Goal: Task Accomplishment & Management: Use online tool/utility

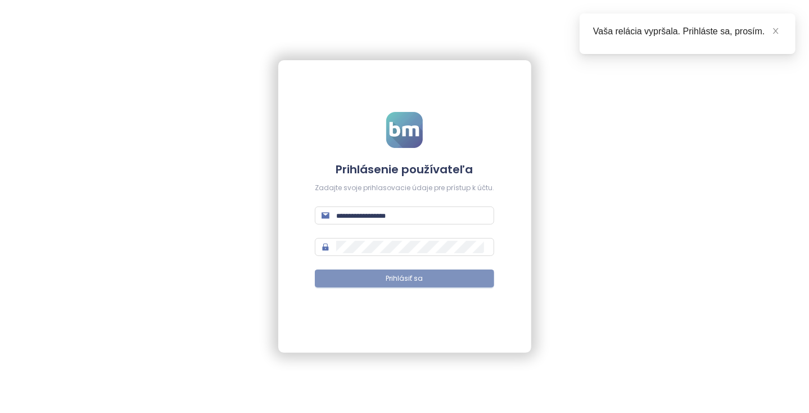
type input "**********"
click at [377, 279] on button "Prihlásiť sa" at bounding box center [404, 278] width 179 height 18
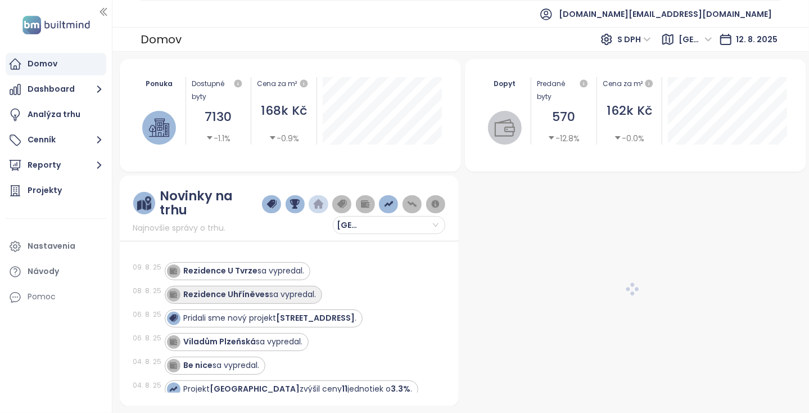
click at [276, 290] on div "Rezidence Uhříněves sa vypredal." at bounding box center [250, 294] width 133 height 12
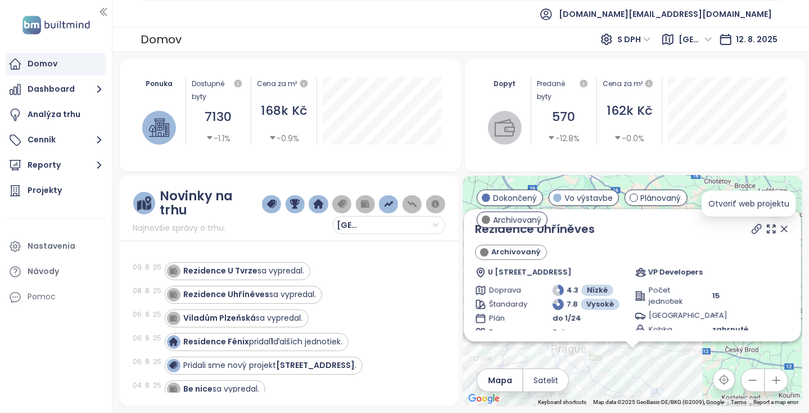
click at [751, 224] on icon at bounding box center [756, 228] width 11 height 11
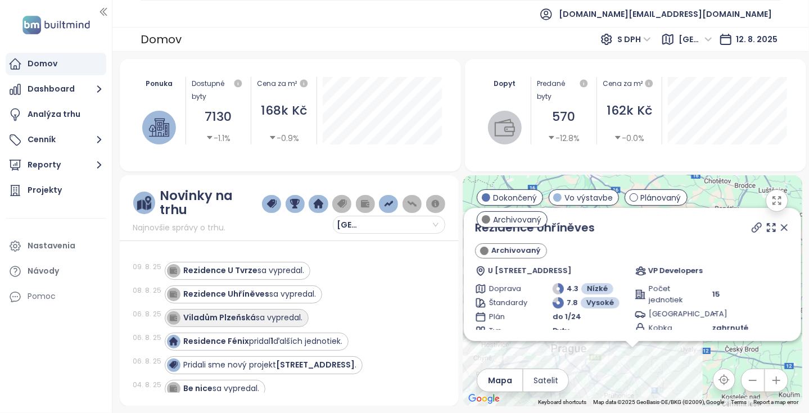
click at [275, 313] on div "Viladům Plzeňská sa [GEOGRAPHIC_DATA]." at bounding box center [243, 318] width 119 height 12
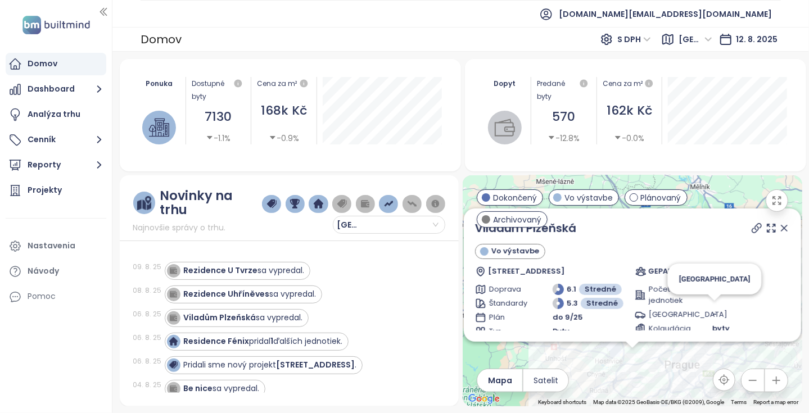
click at [752, 232] on icon at bounding box center [756, 228] width 9 height 9
drag, startPoint x: 580, startPoint y: 229, endPoint x: 477, endPoint y: 236, distance: 102.5
click at [477, 236] on div "Viladům Plzeňská" at bounding box center [632, 228] width 315 height 17
copy link "Viladům Plzeňská"
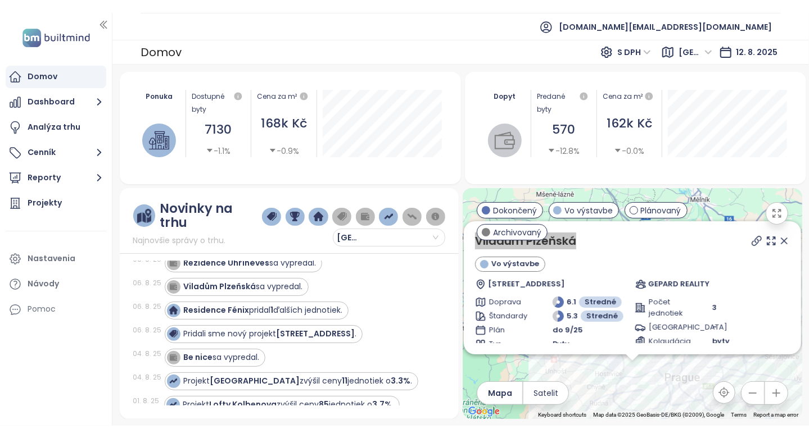
scroll to position [56, 0]
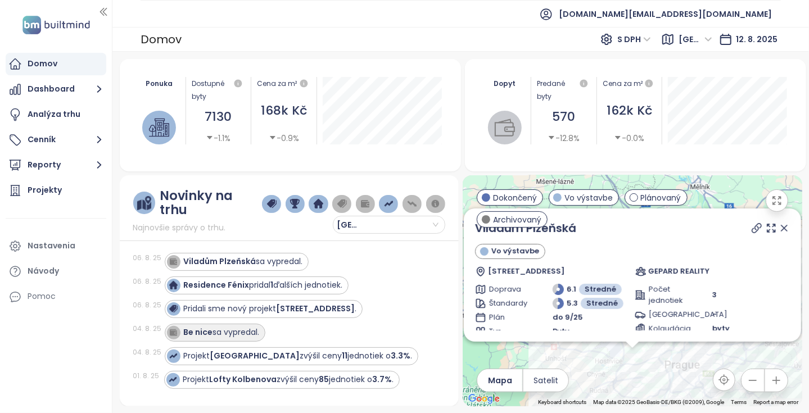
click at [213, 327] on div "Be nice sa vypredal." at bounding box center [222, 333] width 76 height 12
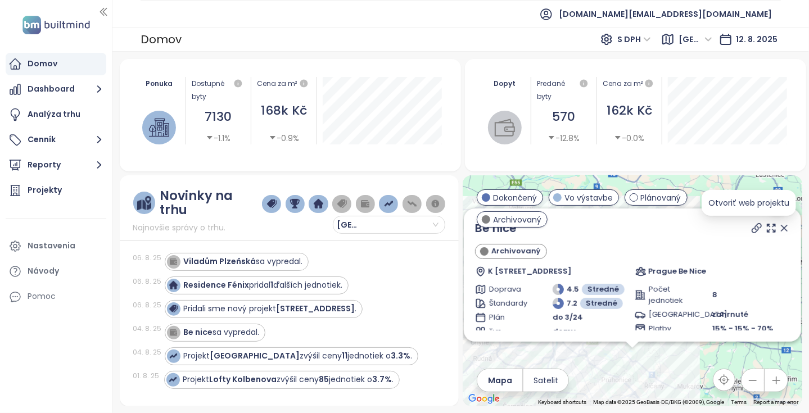
click at [751, 225] on icon at bounding box center [756, 228] width 11 height 11
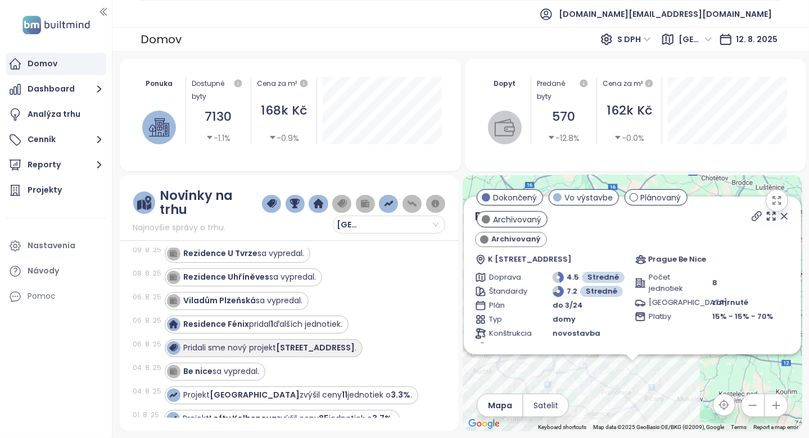
scroll to position [0, 0]
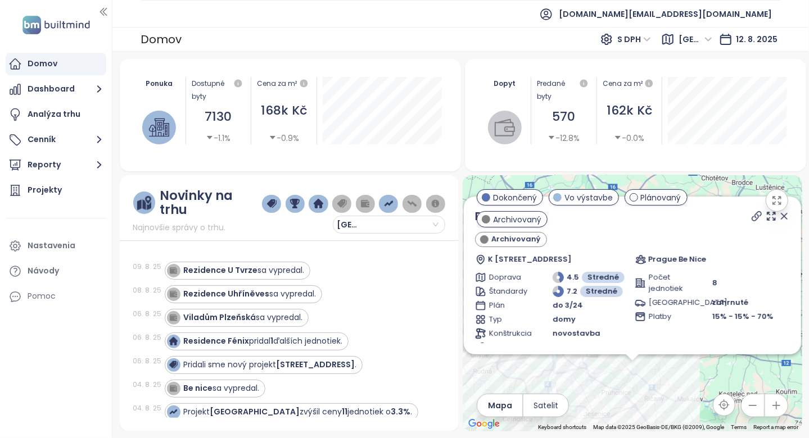
click at [529, 261] on span "K [STREET_ADDRESS]" at bounding box center [529, 259] width 84 height 11
